Goal: Obtain resource: Download file/media

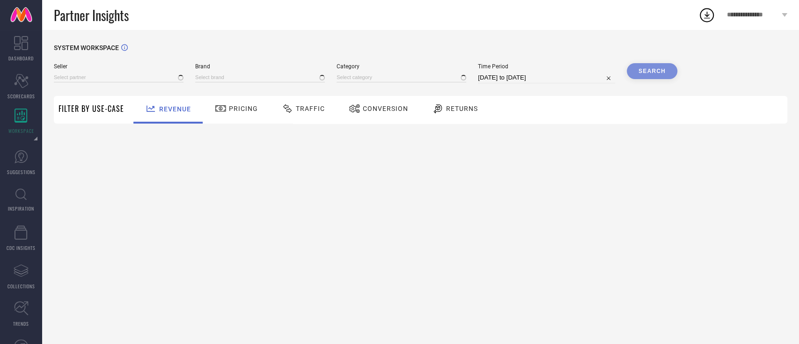
type input "All"
type input "1 STOP FASHION"
type input "All"
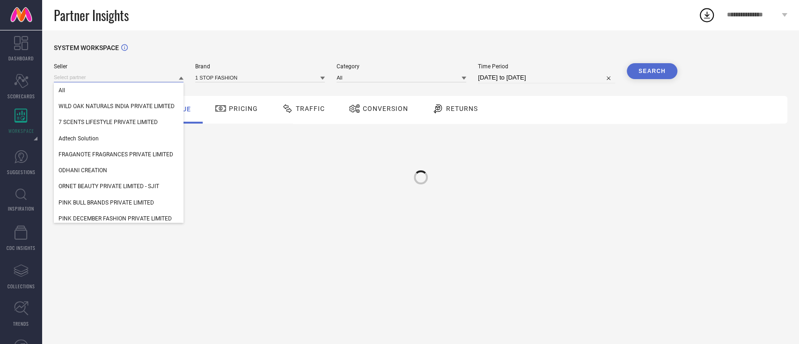
click at [153, 80] on input at bounding box center [119, 78] width 130 height 10
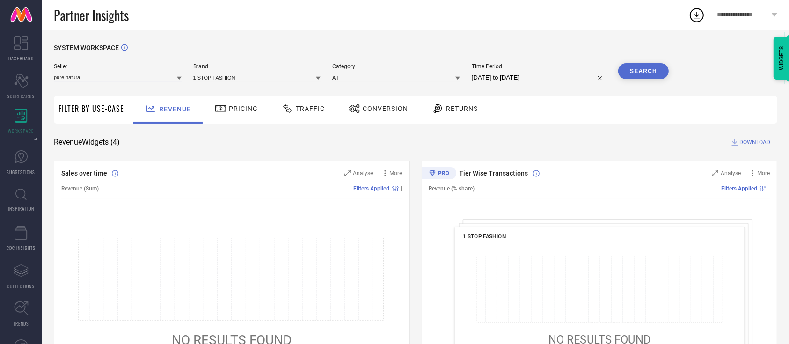
type input "pure natural"
click at [159, 76] on input "pure natural" at bounding box center [118, 78] width 128 height 10
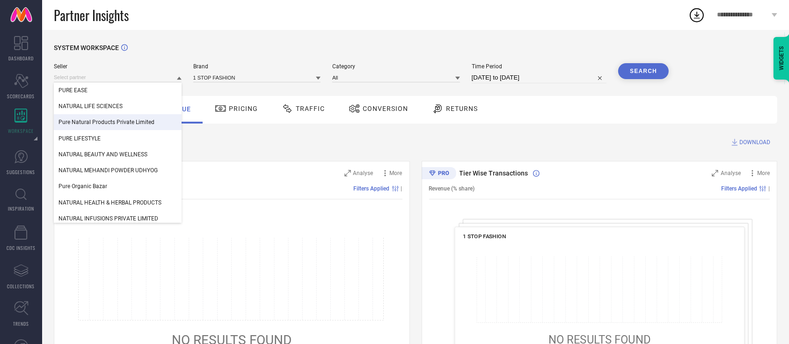
click at [131, 117] on div "Pure Natural Products Private Limited" at bounding box center [118, 122] width 128 height 16
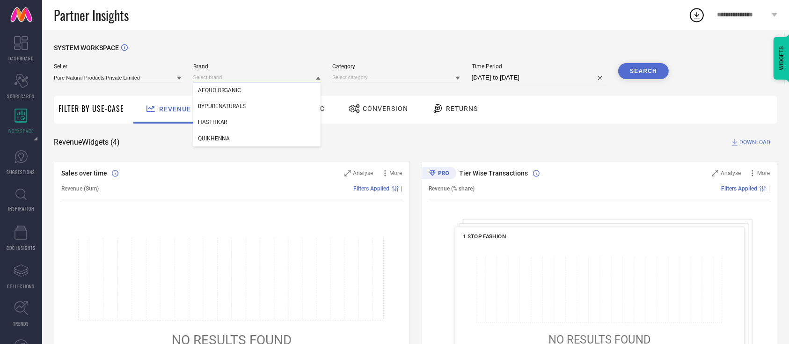
click at [231, 77] on input at bounding box center [257, 78] width 128 height 10
click at [231, 82] on input at bounding box center [257, 78] width 128 height 10
click at [222, 94] on span "AEQUO ORGANIC" at bounding box center [220, 90] width 44 height 7
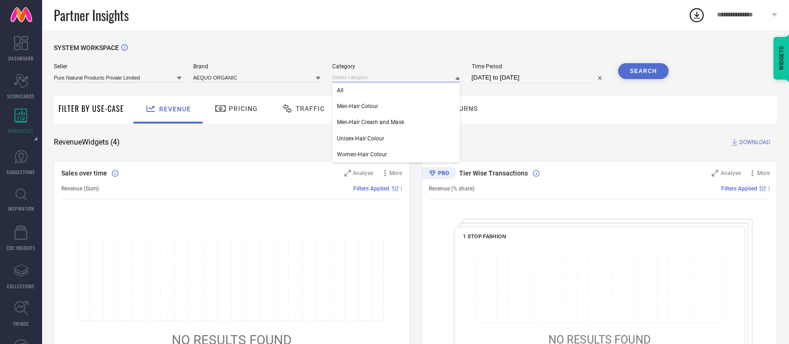
click at [343, 78] on input at bounding box center [396, 78] width 128 height 10
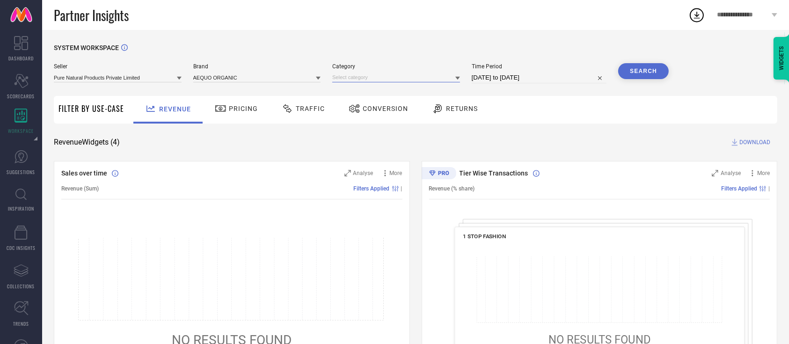
click at [365, 75] on input at bounding box center [396, 78] width 128 height 10
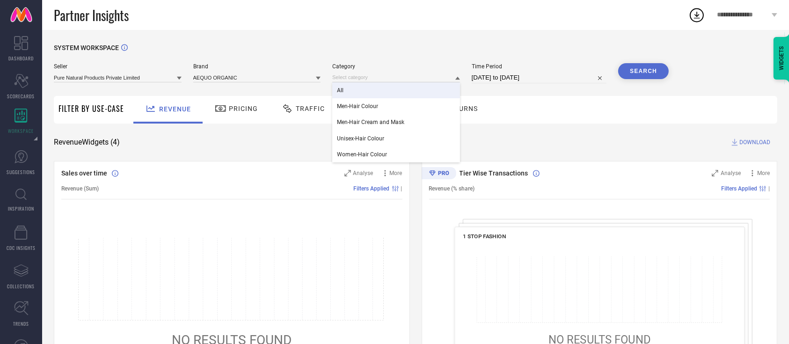
click at [362, 86] on div "All" at bounding box center [396, 90] width 128 height 16
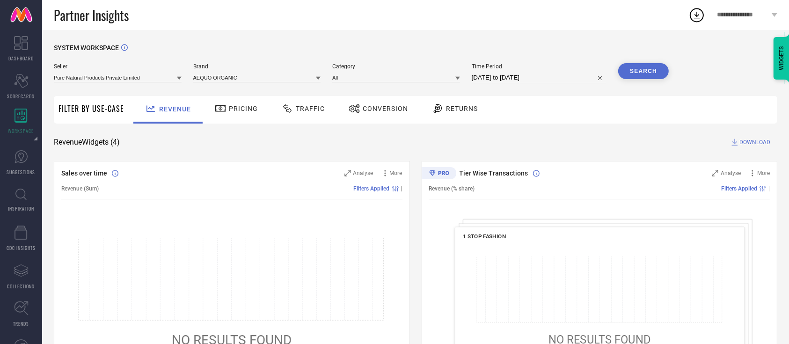
click at [501, 84] on div "Seller Pure Natural Products Private Limited Brand AEQUO ORGANIC Category All T…" at bounding box center [361, 77] width 615 height 28
select select "6"
select select "2025"
select select "7"
select select "2025"
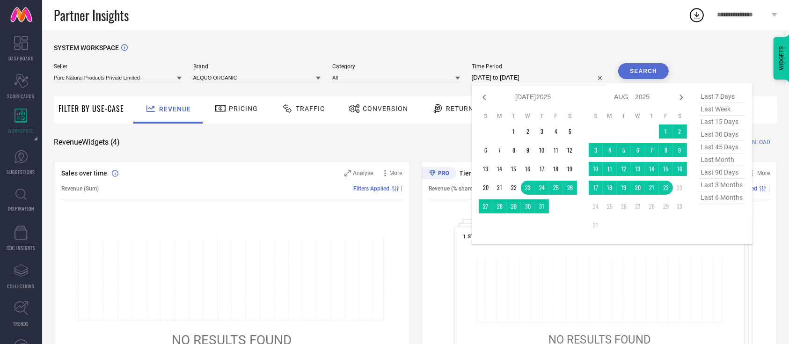
click at [553, 79] on input "[DATE] to [DATE]" at bounding box center [539, 77] width 135 height 11
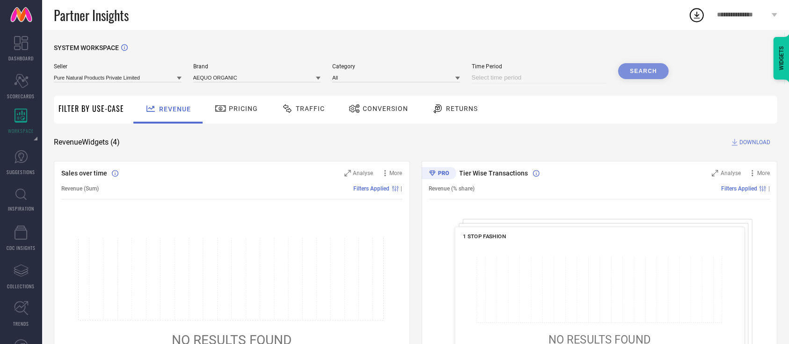
select select "7"
select select "2025"
select select "8"
select select "2025"
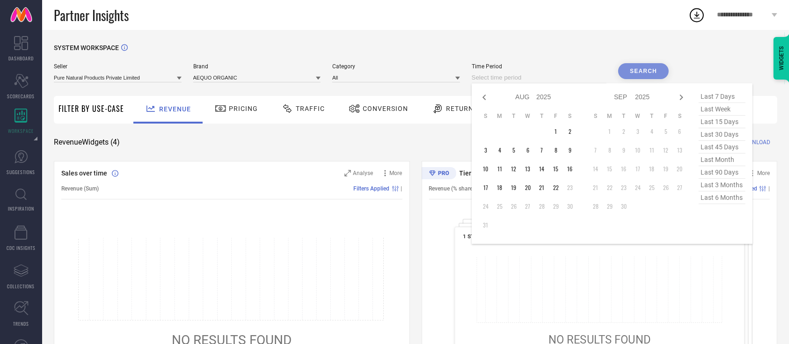
click at [583, 79] on input at bounding box center [539, 77] width 135 height 11
click at [715, 200] on span "last 6 months" at bounding box center [722, 197] width 47 height 13
type input "[DATE] to [DATE]"
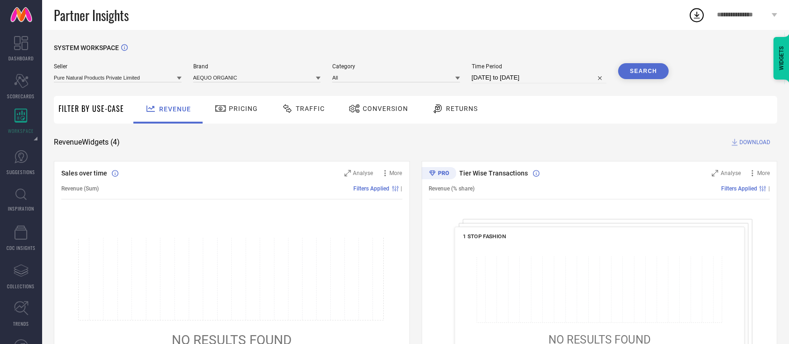
click at [639, 68] on button "Search" at bounding box center [643, 71] width 51 height 16
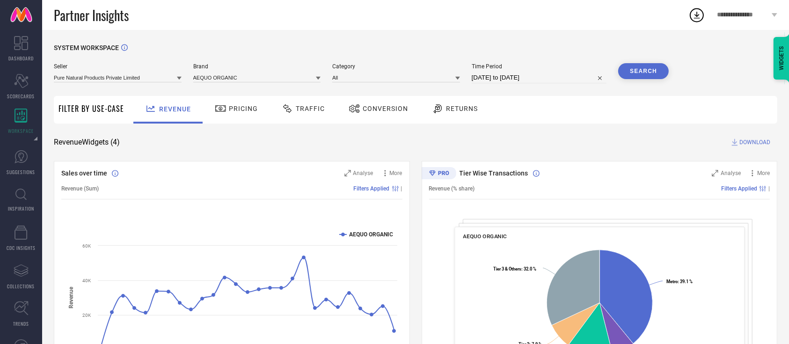
click at [755, 144] on span "DOWNLOAD" at bounding box center [754, 142] width 31 height 9
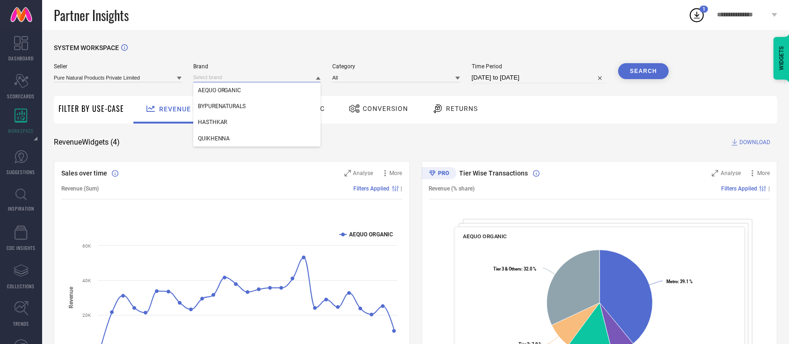
click at [256, 77] on input at bounding box center [257, 78] width 128 height 10
click at [225, 111] on div "BYPURENATURALS" at bounding box center [257, 106] width 128 height 16
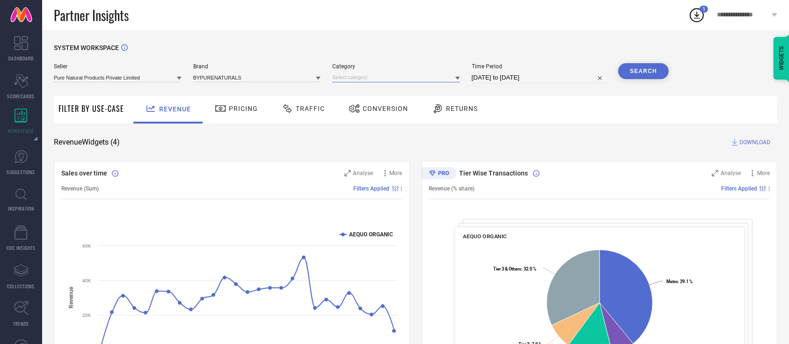
click at [422, 80] on input at bounding box center [396, 78] width 128 height 10
drag, startPoint x: 390, startPoint y: 78, endPoint x: 373, endPoint y: 80, distance: 17.1
click at [373, 80] on input at bounding box center [396, 78] width 128 height 10
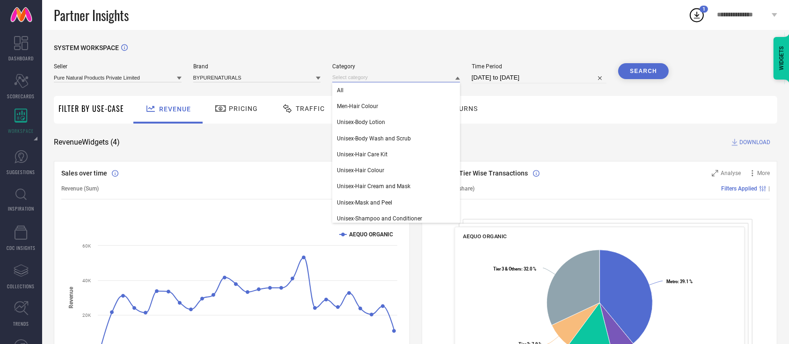
click at [373, 80] on input at bounding box center [396, 78] width 128 height 10
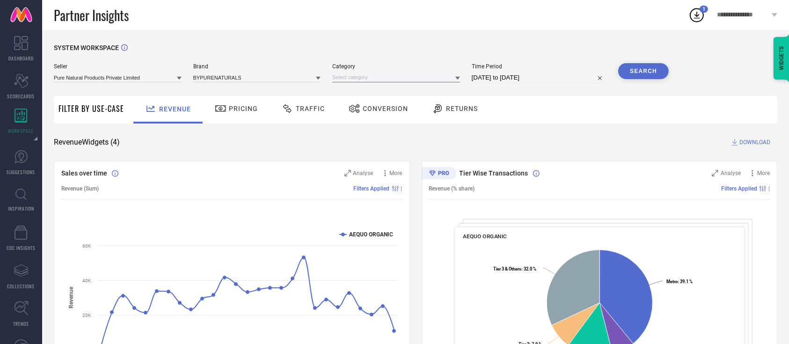
click at [366, 82] on input at bounding box center [396, 78] width 128 height 10
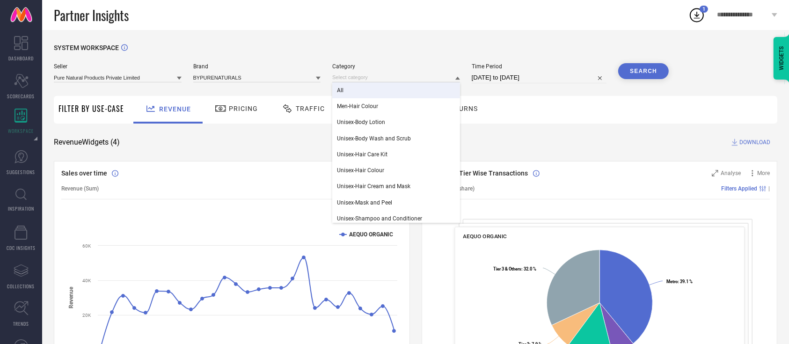
click at [360, 90] on div "All" at bounding box center [396, 90] width 128 height 16
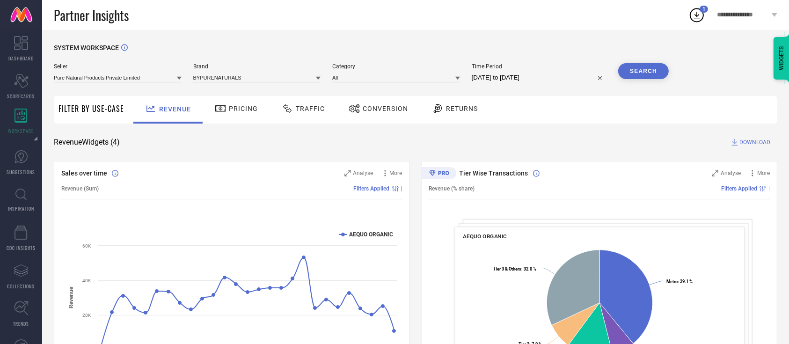
click at [642, 72] on button "Search" at bounding box center [643, 71] width 51 height 16
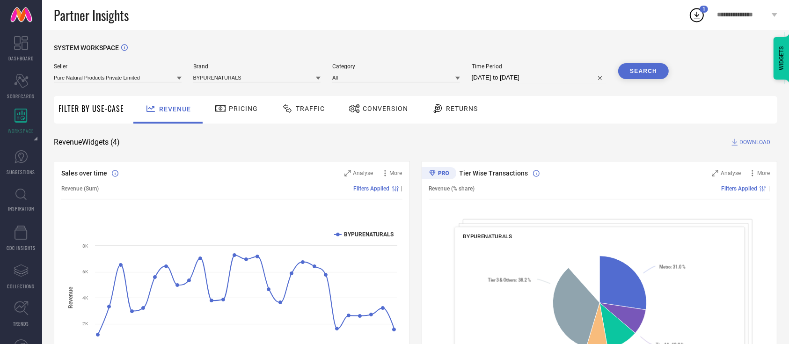
click at [747, 141] on span "DOWNLOAD" at bounding box center [754, 142] width 31 height 9
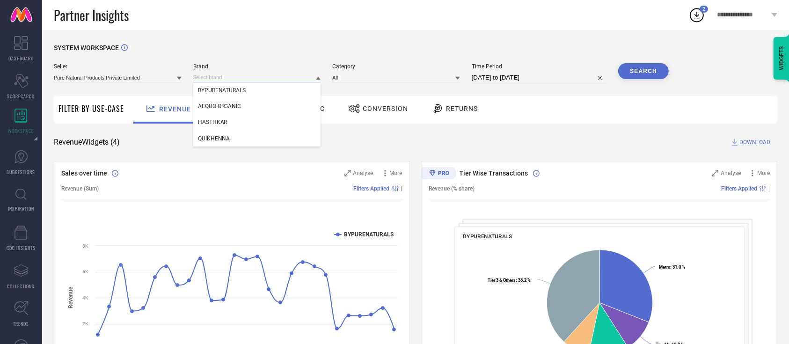
click at [265, 79] on input at bounding box center [257, 78] width 128 height 10
click at [221, 137] on span "QUIKHENNA" at bounding box center [214, 138] width 32 height 7
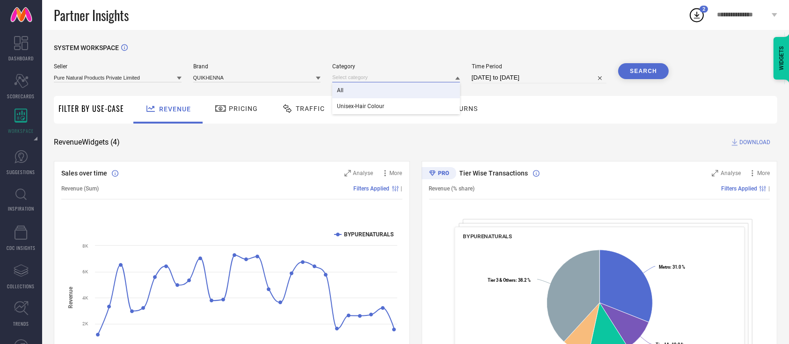
drag, startPoint x: 392, startPoint y: 73, endPoint x: 385, endPoint y: 88, distance: 16.1
click at [385, 82] on div "All Unisex-Hair Colour" at bounding box center [396, 78] width 128 height 10
click at [385, 88] on div "Seller Pure Natural Products Private Limited Brand QUIKHENNA Category Time Peri…" at bounding box center [361, 77] width 615 height 28
click at [394, 82] on input at bounding box center [396, 78] width 128 height 10
drag, startPoint x: 389, startPoint y: 74, endPoint x: 382, endPoint y: 77, distance: 7.4
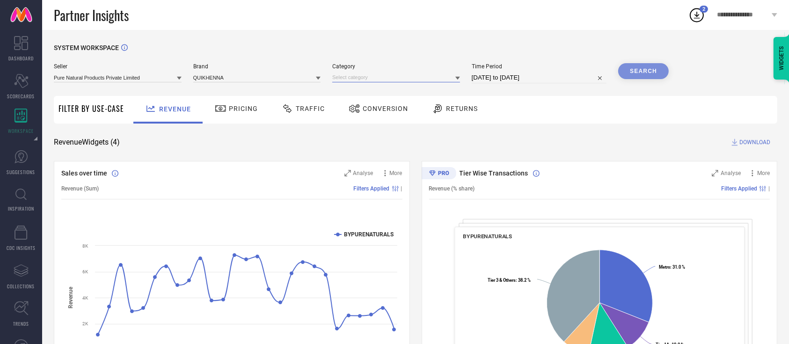
click at [382, 77] on input at bounding box center [396, 78] width 128 height 10
click at [375, 91] on div "All" at bounding box center [396, 90] width 128 height 16
click at [643, 76] on button "Search" at bounding box center [643, 71] width 51 height 16
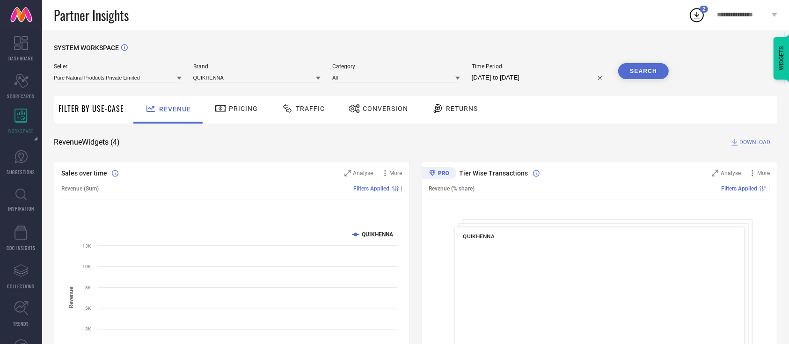
click at [748, 139] on span "DOWNLOAD" at bounding box center [754, 142] width 31 height 9
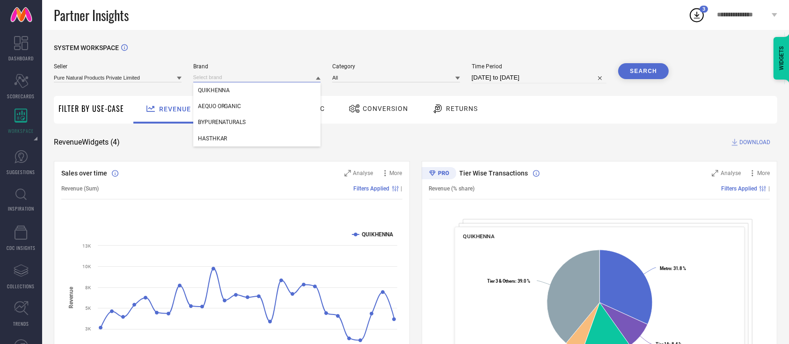
click at [243, 81] on input at bounding box center [257, 78] width 128 height 10
click at [220, 72] on div "Brand QUIKHENNA AEQUO ORGANIC BYPURENATURALS HASTHKAR" at bounding box center [257, 73] width 128 height 20
click at [219, 78] on input at bounding box center [257, 78] width 128 height 10
click at [225, 75] on input at bounding box center [257, 78] width 128 height 10
click at [221, 137] on span "HASTHKAR" at bounding box center [212, 138] width 29 height 7
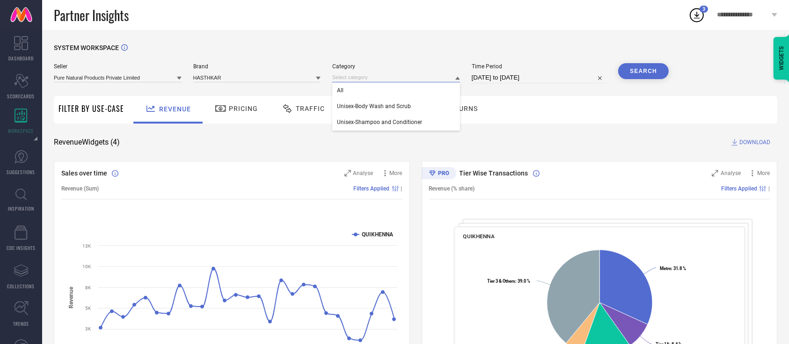
click at [372, 78] on input at bounding box center [396, 78] width 128 height 10
click at [371, 88] on div "All" at bounding box center [396, 90] width 128 height 16
click at [650, 68] on button "Search" at bounding box center [643, 71] width 51 height 16
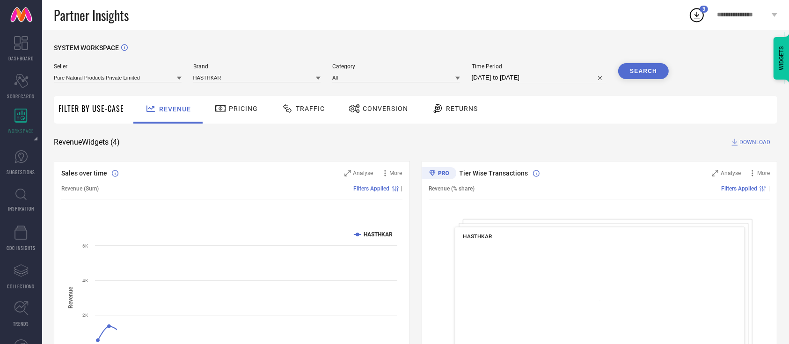
click at [745, 144] on span "DOWNLOAD" at bounding box center [754, 142] width 31 height 9
